Goal: Navigation & Orientation: Find specific page/section

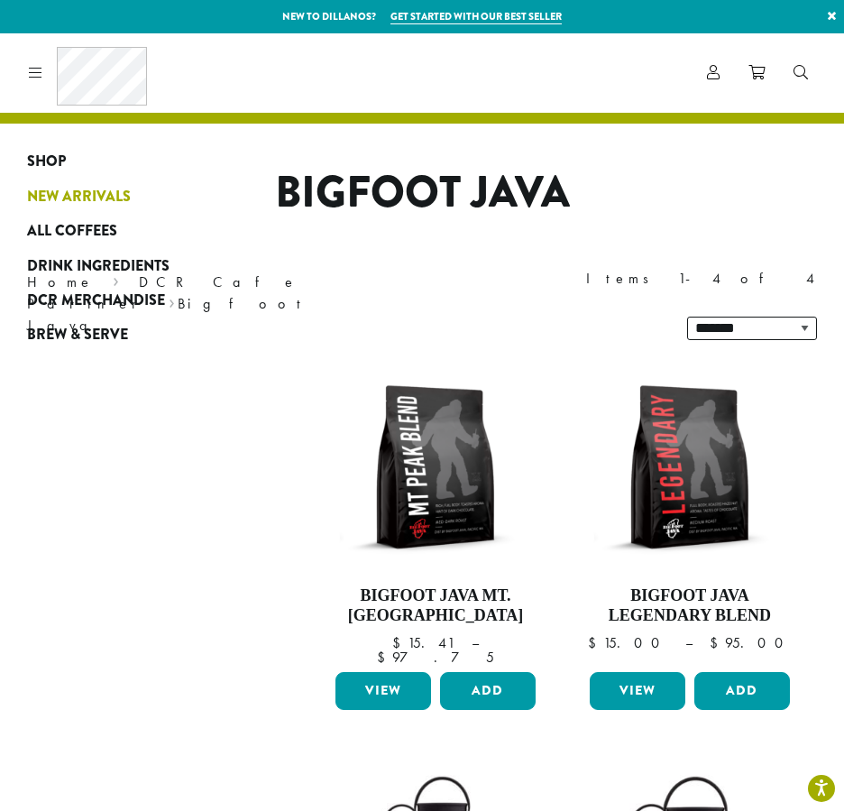
scroll to position [361, 0]
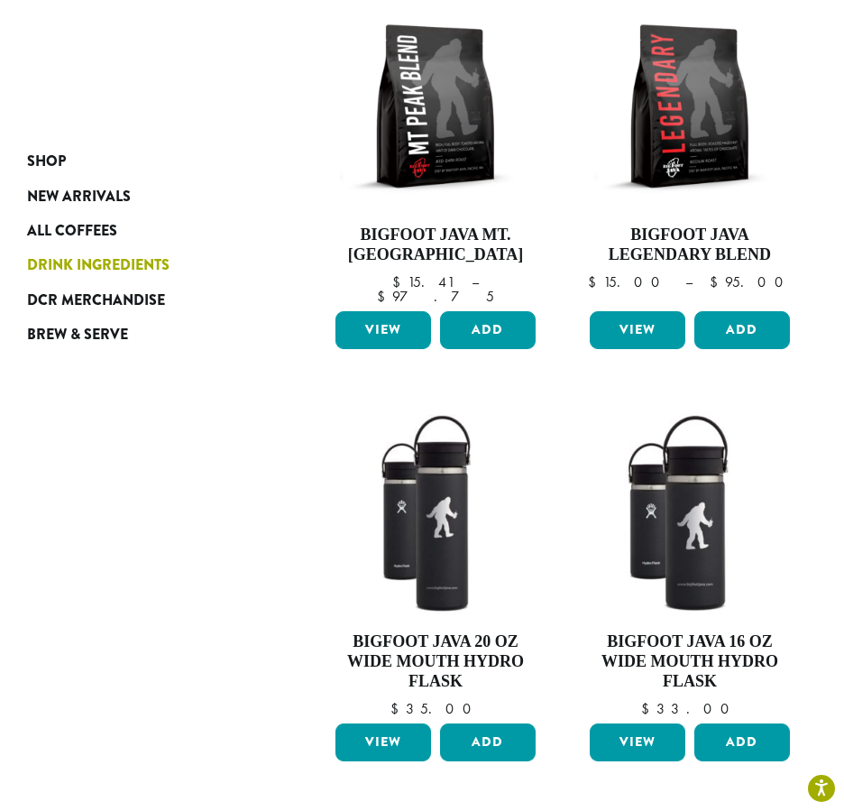
click at [80, 257] on span "Drink Ingredients" at bounding box center [98, 265] width 143 height 23
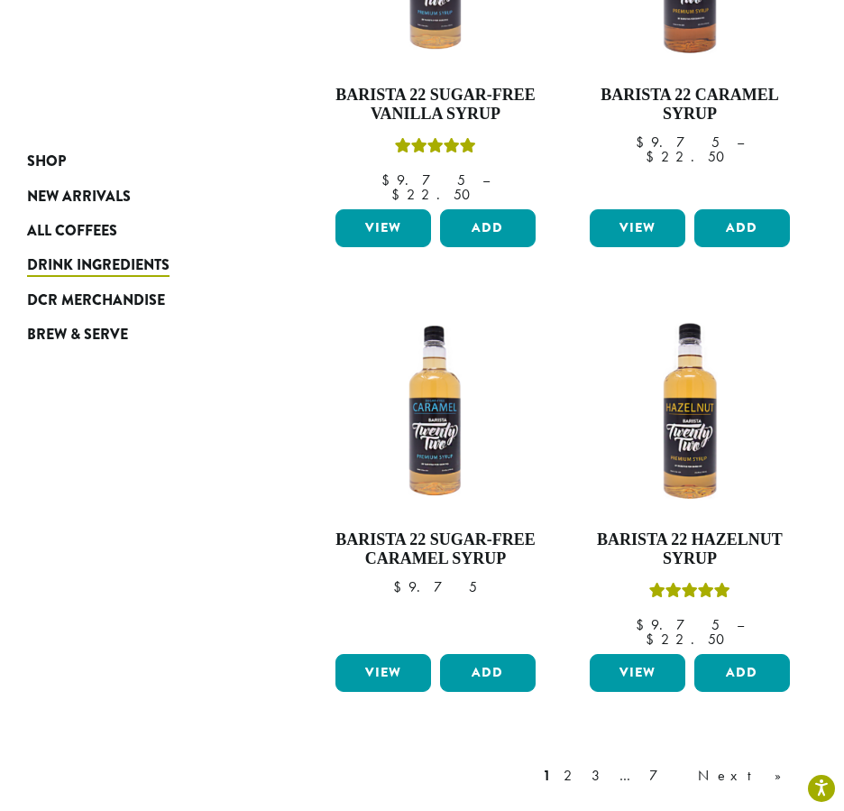
scroll to position [2435, 0]
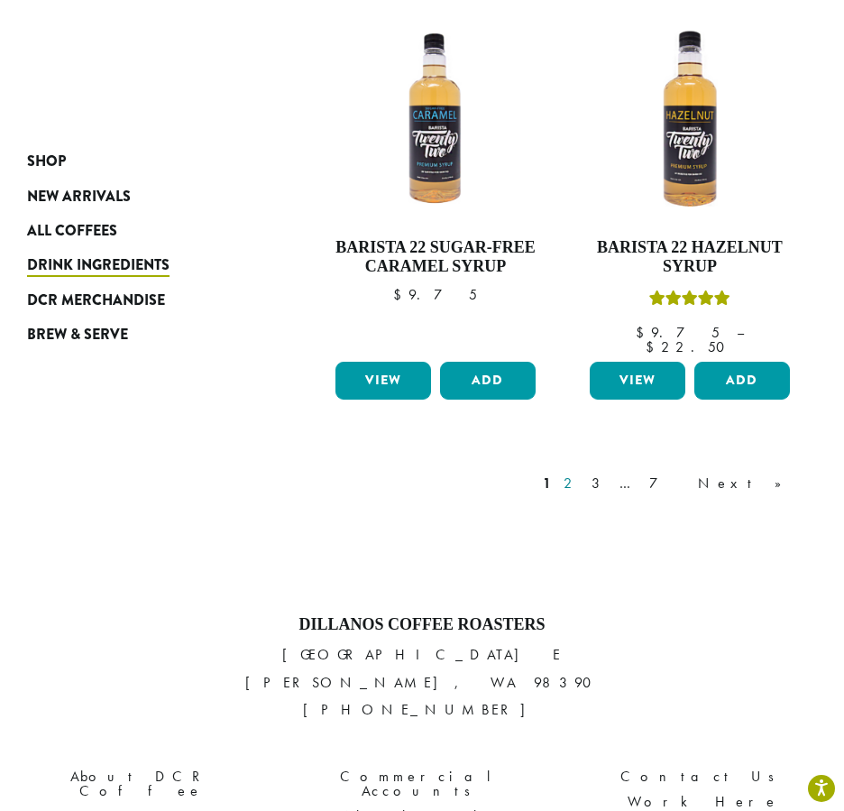
click at [583, 473] on link "2" at bounding box center [571, 484] width 23 height 22
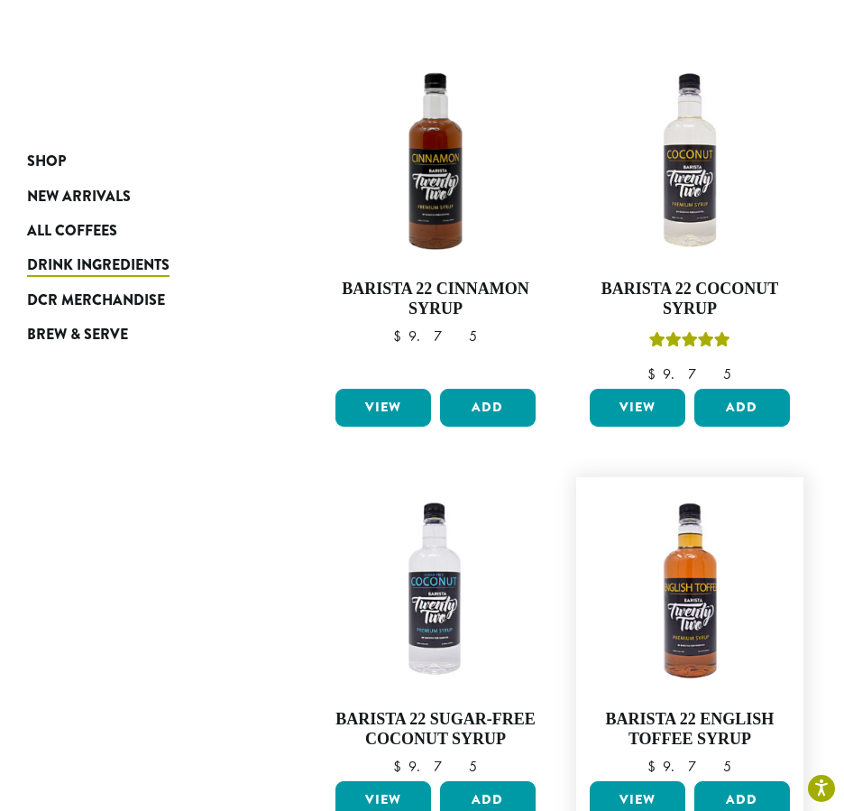
scroll to position [2186, 0]
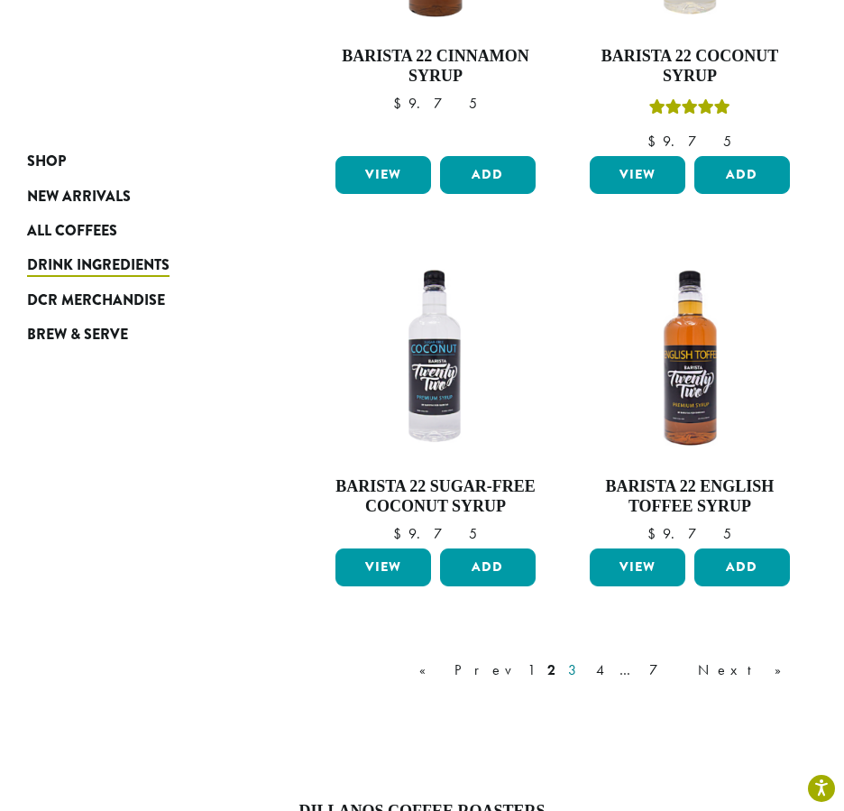
click at [587, 659] on link "3" at bounding box center [576, 670] width 23 height 22
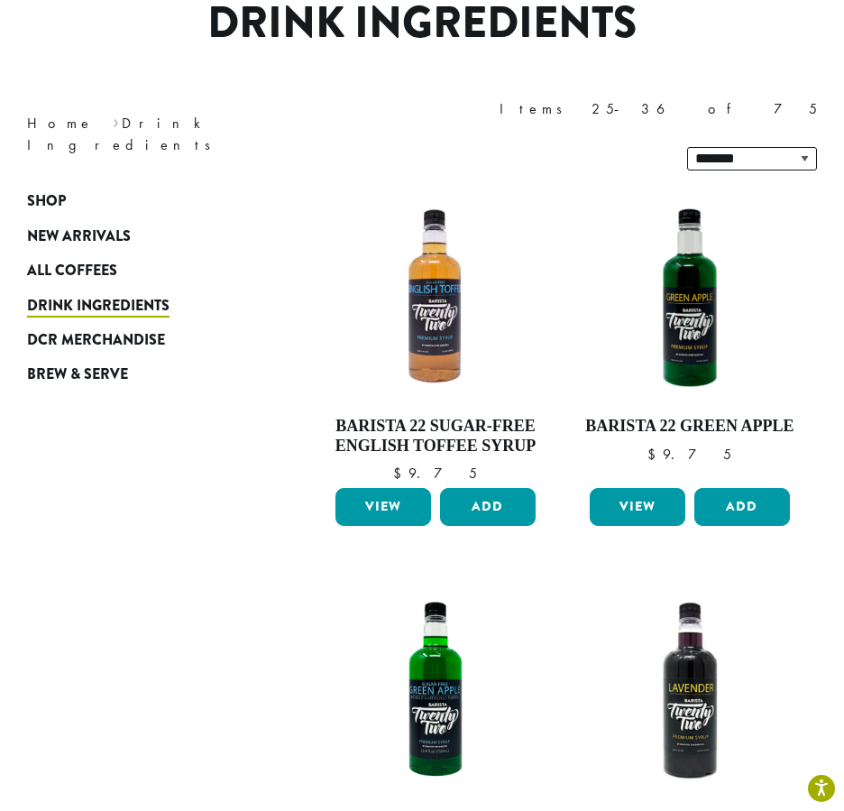
scroll to position [201, 0]
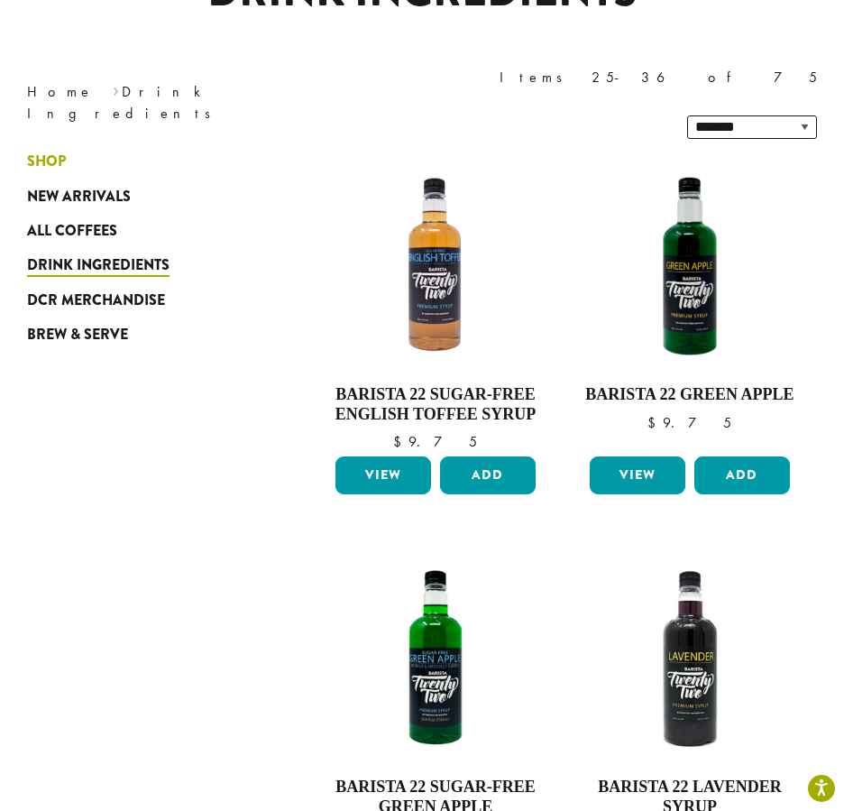
click at [46, 152] on span "Shop" at bounding box center [46, 162] width 39 height 23
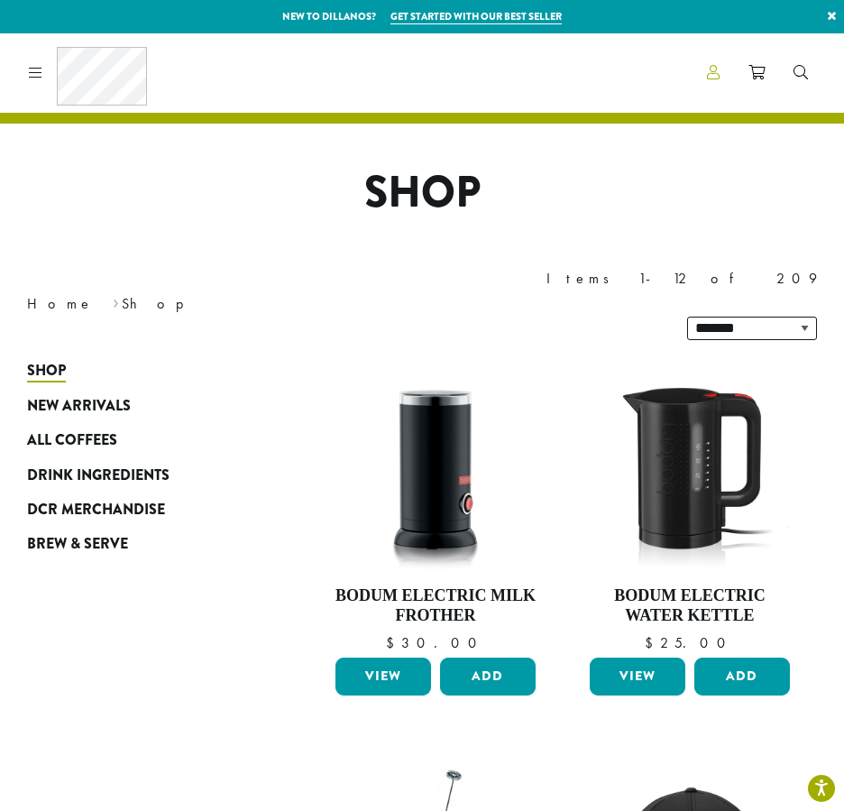
click at [714, 79] on icon at bounding box center [713, 72] width 13 height 14
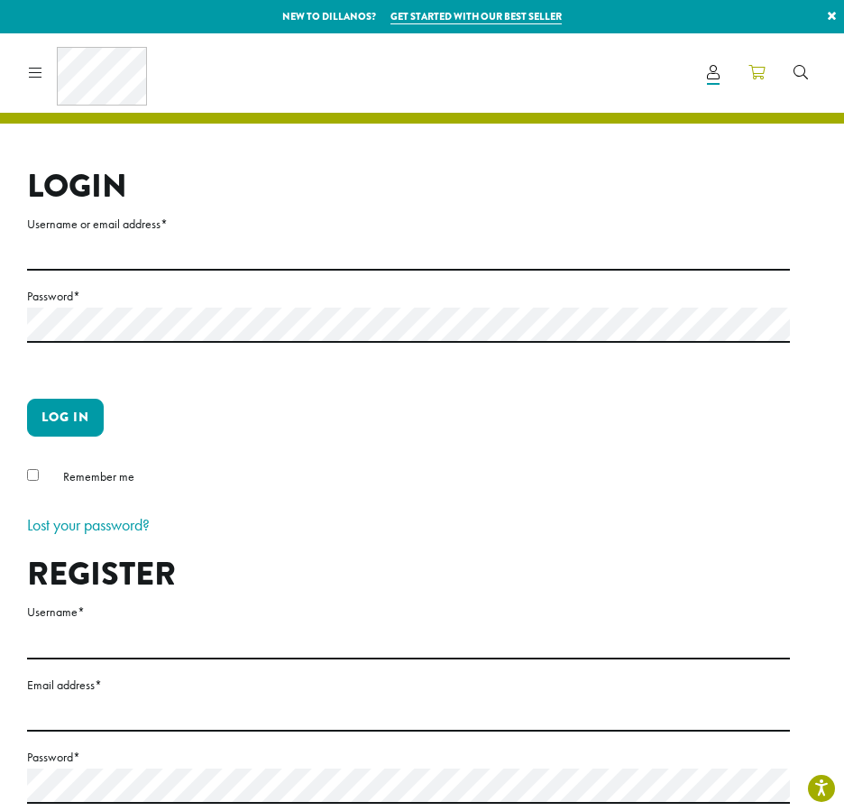
click at [750, 74] on icon at bounding box center [757, 72] width 16 height 14
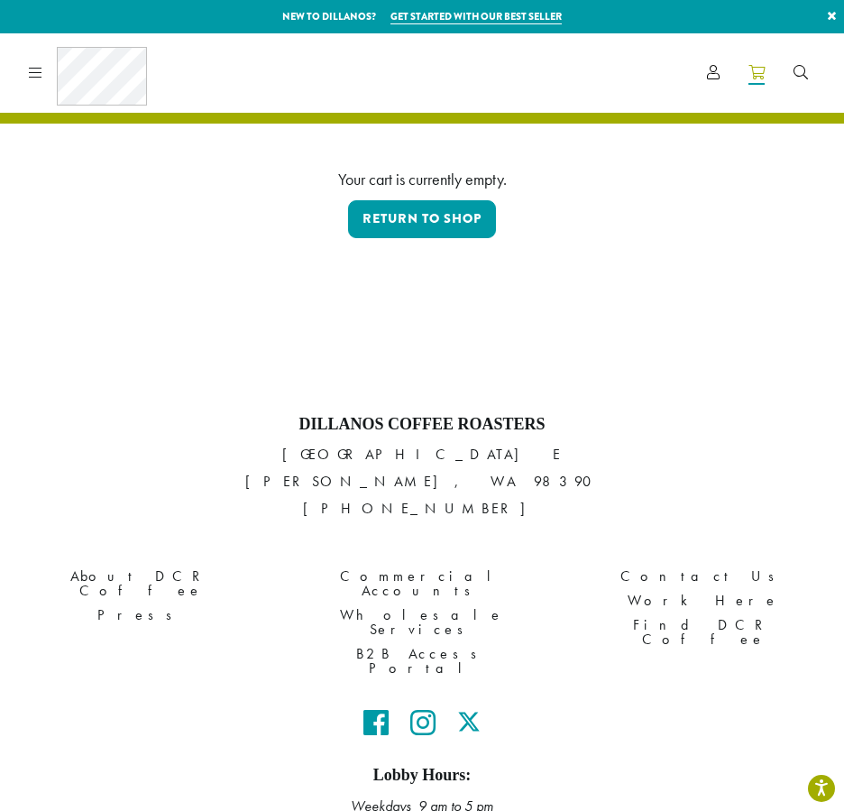
click at [37, 78] on icon at bounding box center [36, 72] width 14 height 14
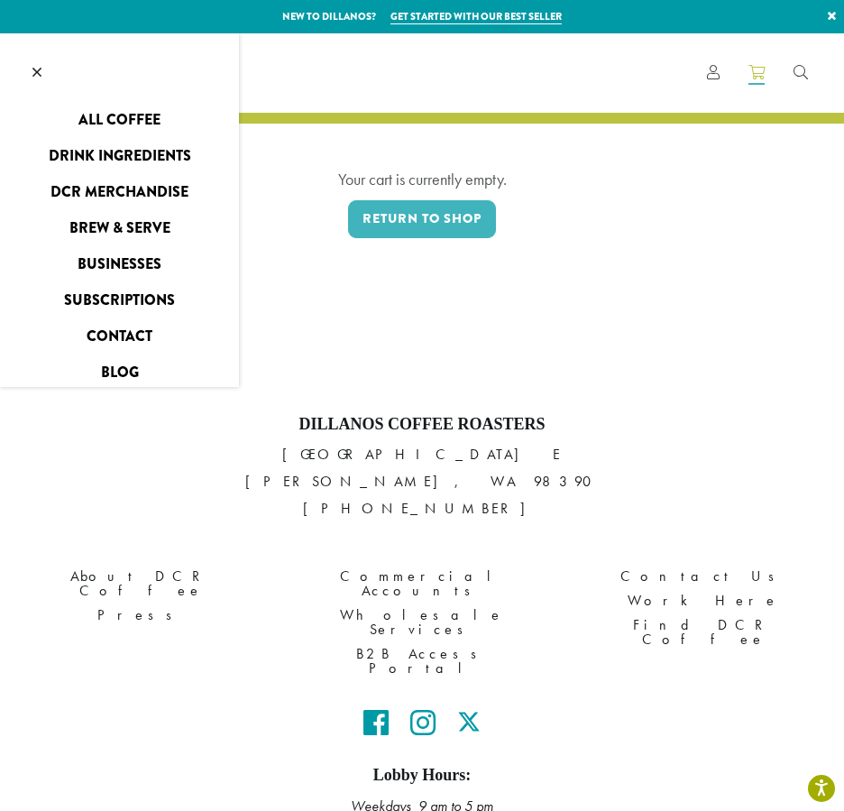
click at [87, 156] on link "Drink Ingredients" at bounding box center [119, 156] width 239 height 29
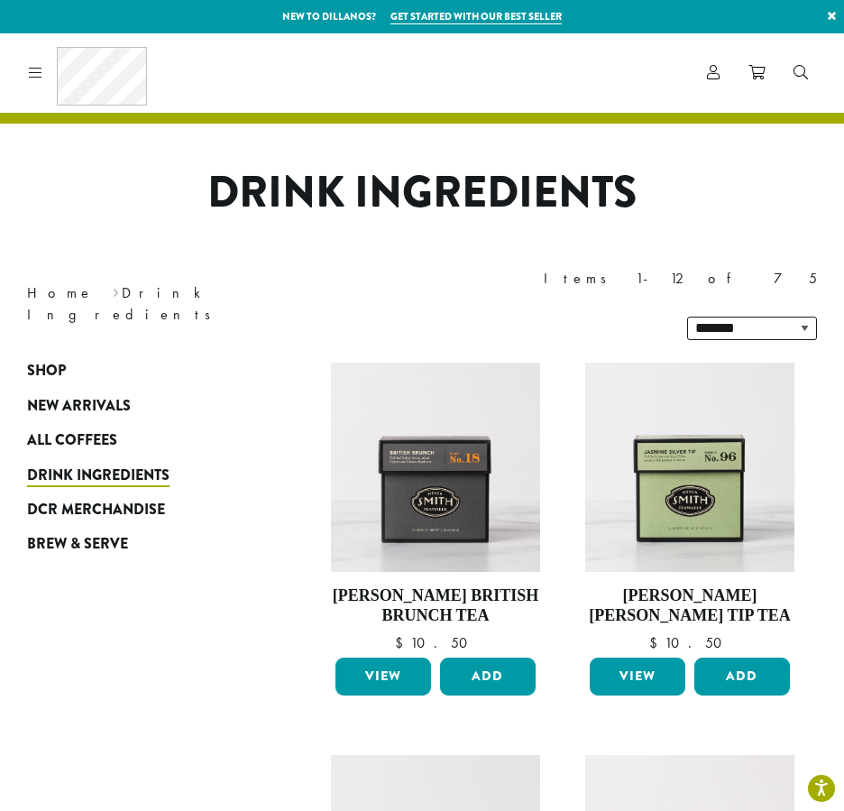
click at [39, 84] on div "Coffee All Coffees Best Sellers Blends Single Origins Dillanos Limited Organic …" at bounding box center [84, 72] width 125 height 59
click at [39, 78] on icon at bounding box center [36, 72] width 14 height 14
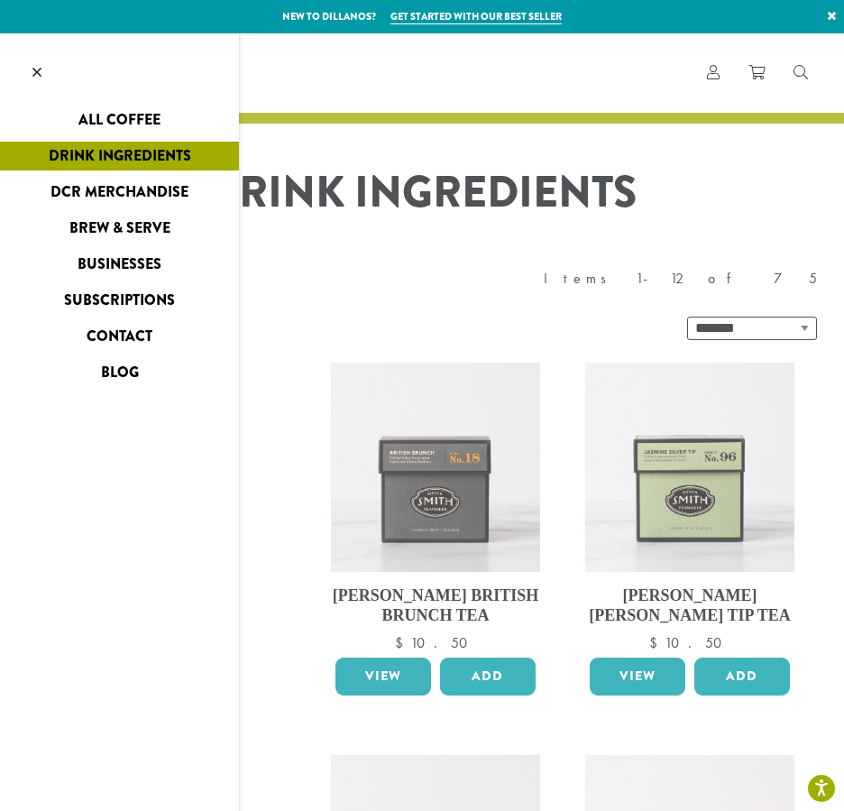
click at [146, 116] on link "All Coffee" at bounding box center [119, 120] width 239 height 29
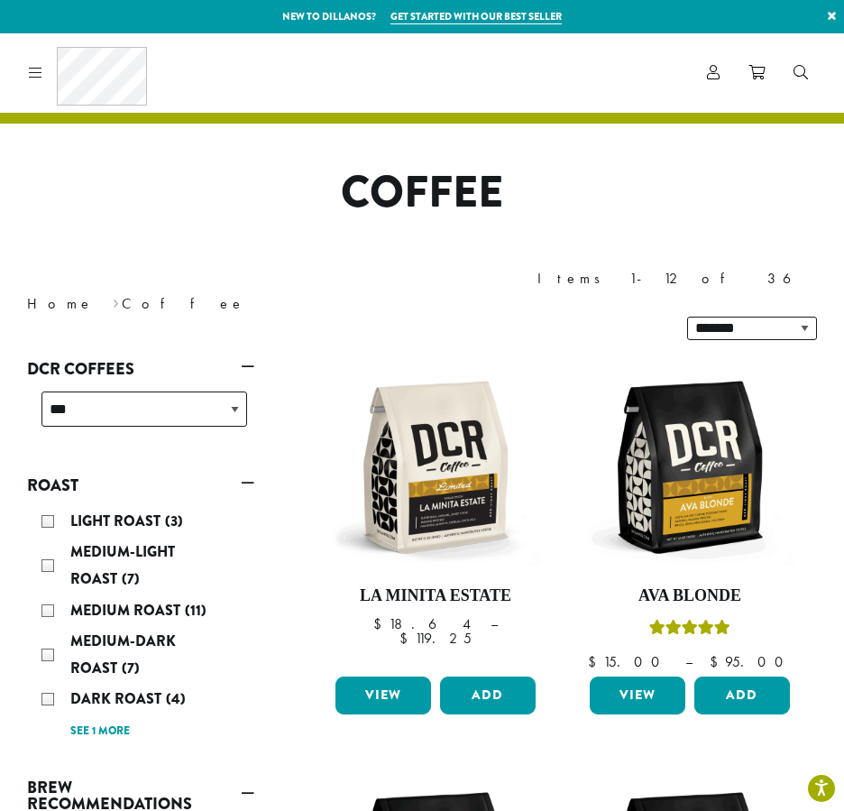
click at [801, 69] on icon "Search" at bounding box center [801, 72] width 14 height 14
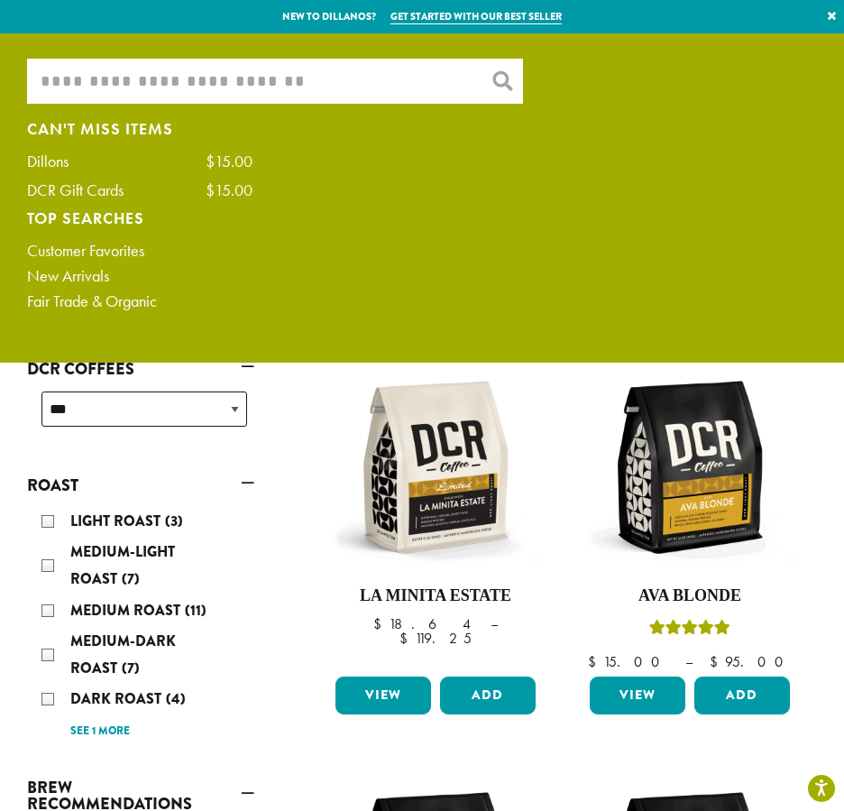
click at [47, 246] on link "Customer Favorites" at bounding box center [139, 251] width 225 height 16
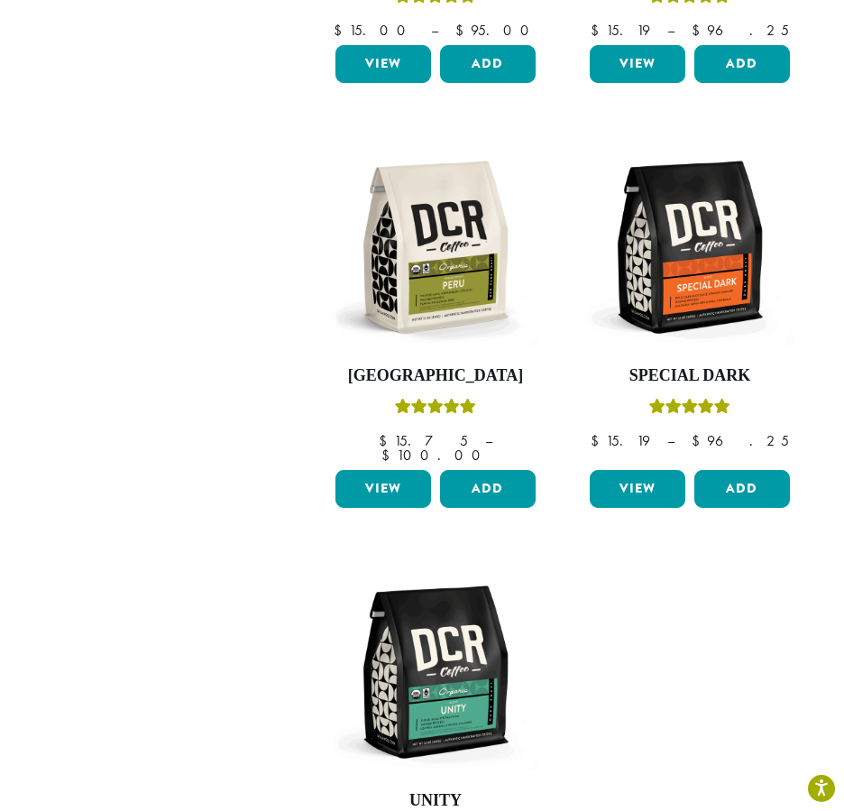
scroll to position [1263, 0]
